Goal: Navigation & Orientation: Understand site structure

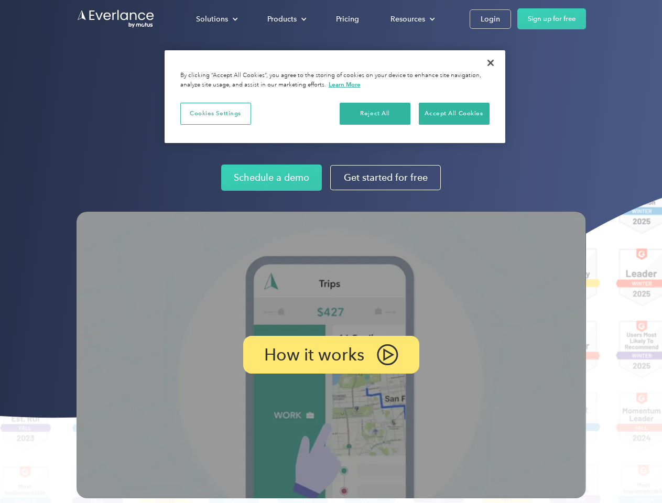
click at [331, 251] on img at bounding box center [330, 355] width 509 height 287
click at [216, 19] on div "Solutions" at bounding box center [212, 19] width 32 height 13
click at [285, 19] on div "Products" at bounding box center [281, 19] width 29 height 13
click at [411, 19] on div "Resources" at bounding box center [407, 19] width 35 height 13
click at [331, 355] on p "How it works" at bounding box center [314, 354] width 100 height 13
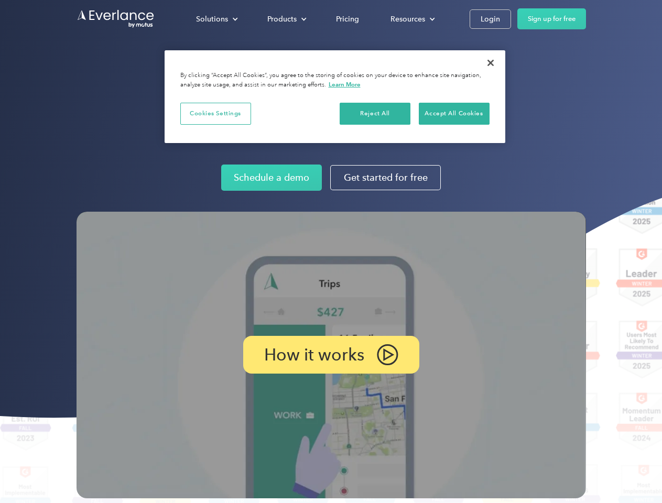
click at [215, 113] on button "Cookies Settings" at bounding box center [215, 114] width 71 height 22
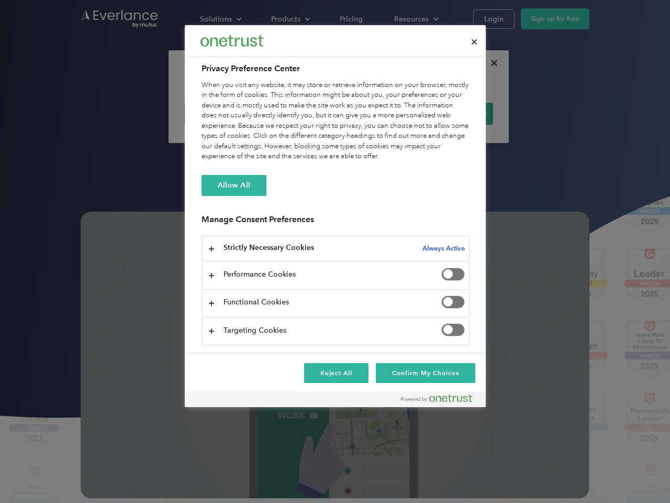
click at [375, 113] on div "When you visit any website, it may store or retrieve information on your browse…" at bounding box center [336, 121] width 268 height 82
click at [454, 113] on div "When you visit any website, it may store or retrieve information on your browse…" at bounding box center [336, 121] width 268 height 82
click at [490, 63] on div at bounding box center [335, 251] width 670 height 503
